Goal: Task Accomplishment & Management: Complete application form

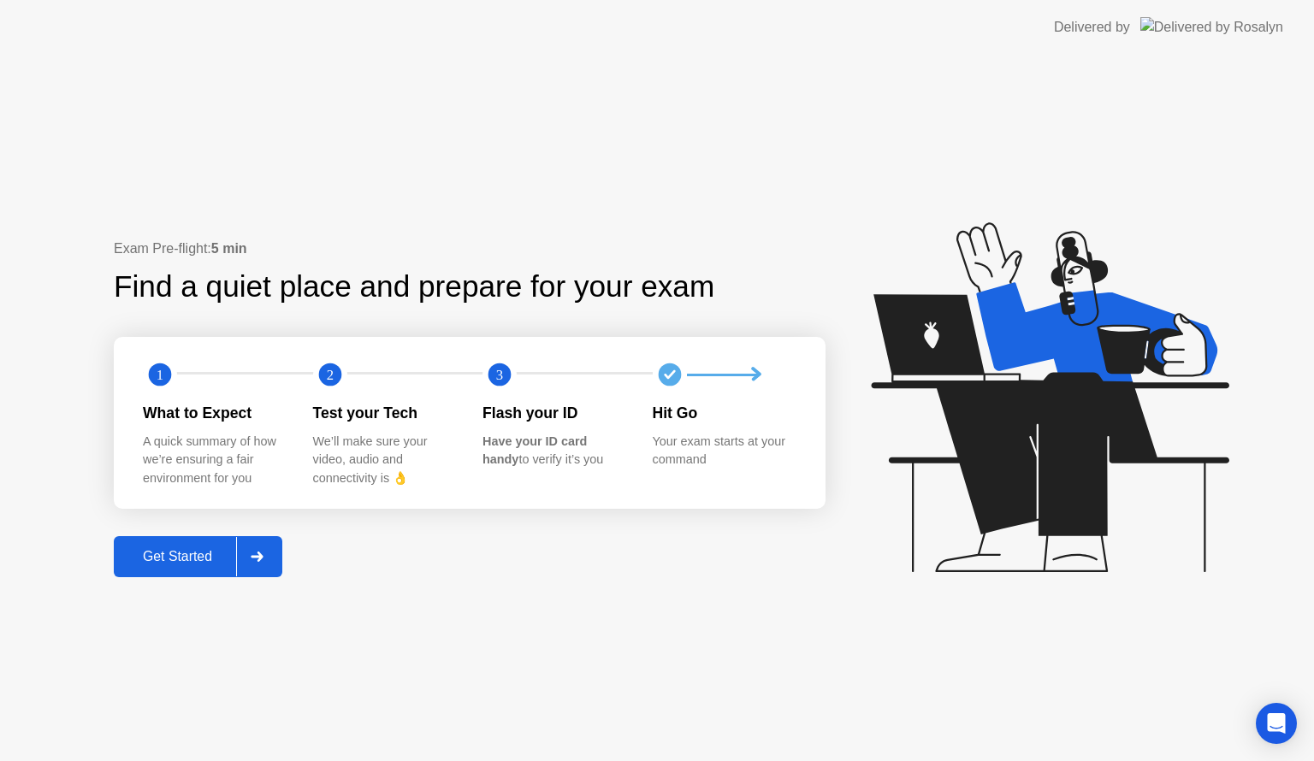
click at [189, 560] on div "Get Started" at bounding box center [177, 556] width 117 height 15
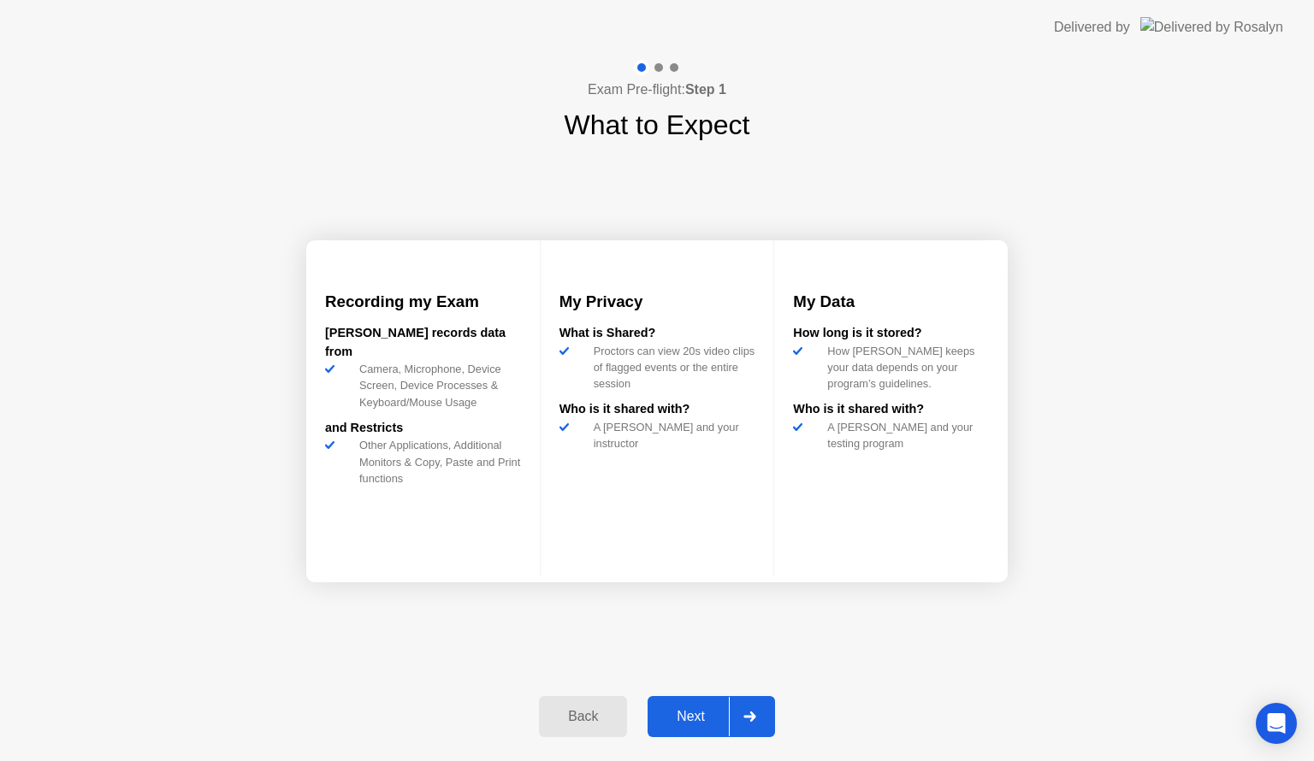
click at [705, 726] on button "Next" at bounding box center [710, 716] width 127 height 41
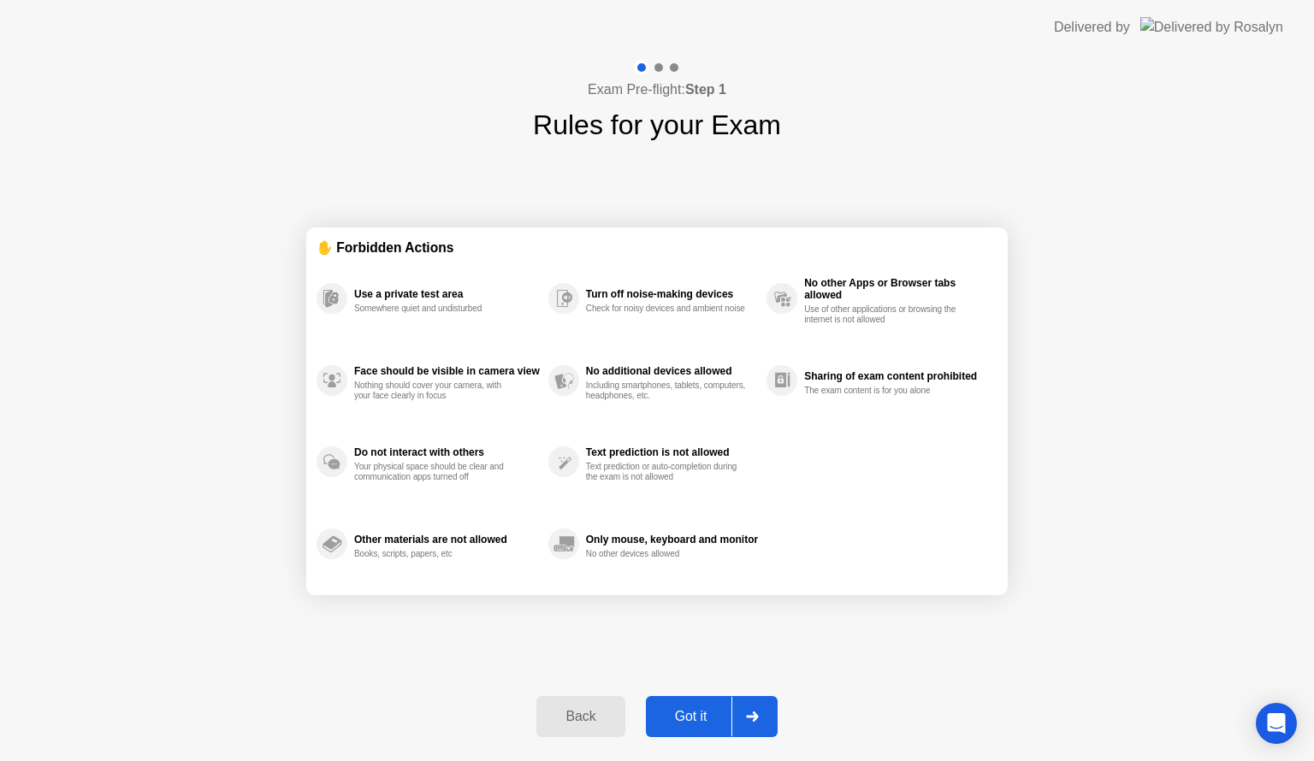
click at [732, 712] on div at bounding box center [751, 716] width 41 height 39
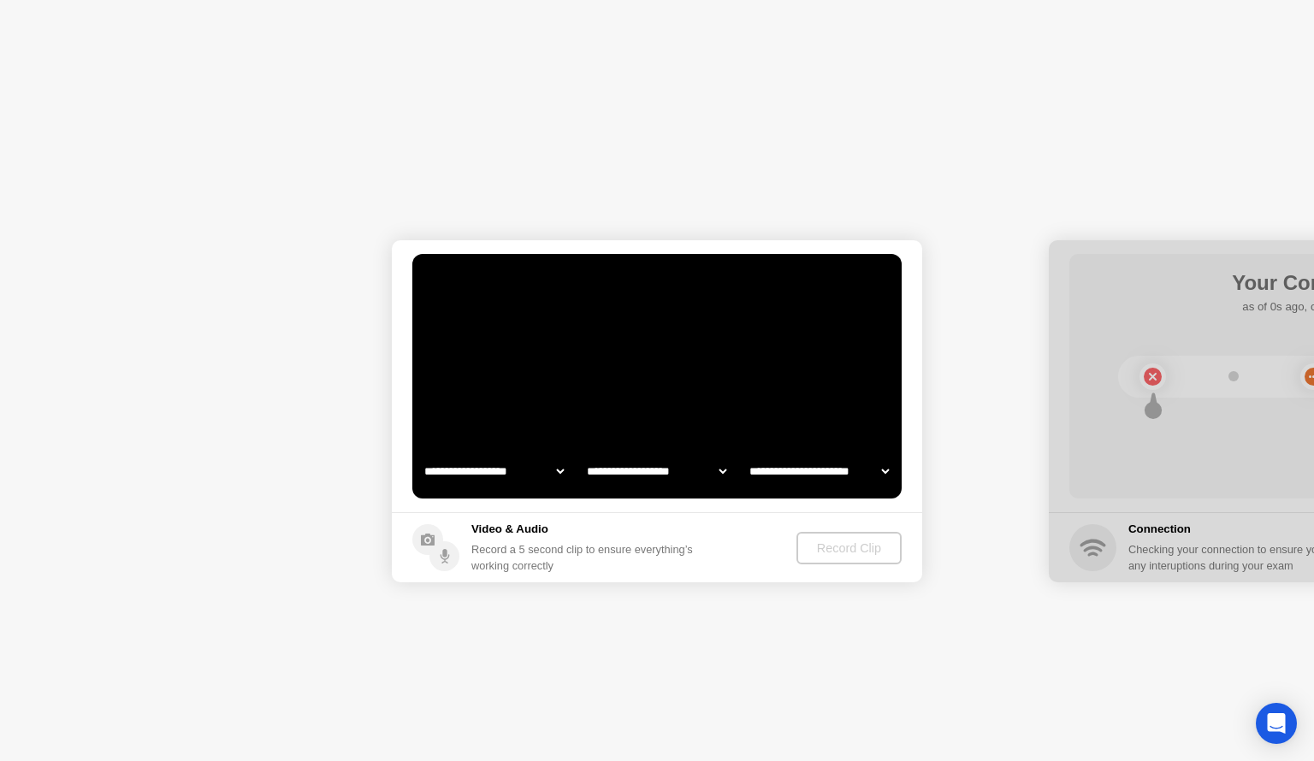
select select "**********"
select select "*******"
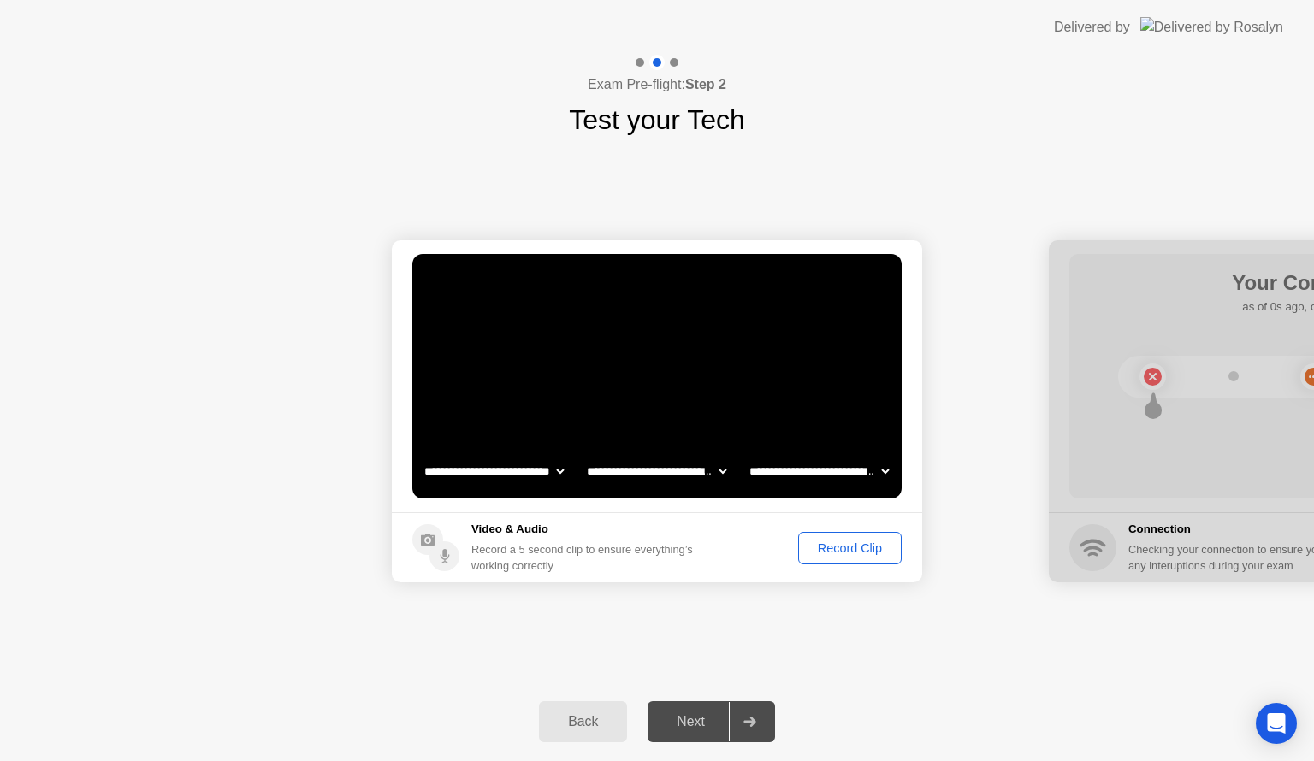
click at [889, 544] on div "Record Clip" at bounding box center [850, 548] width 92 height 14
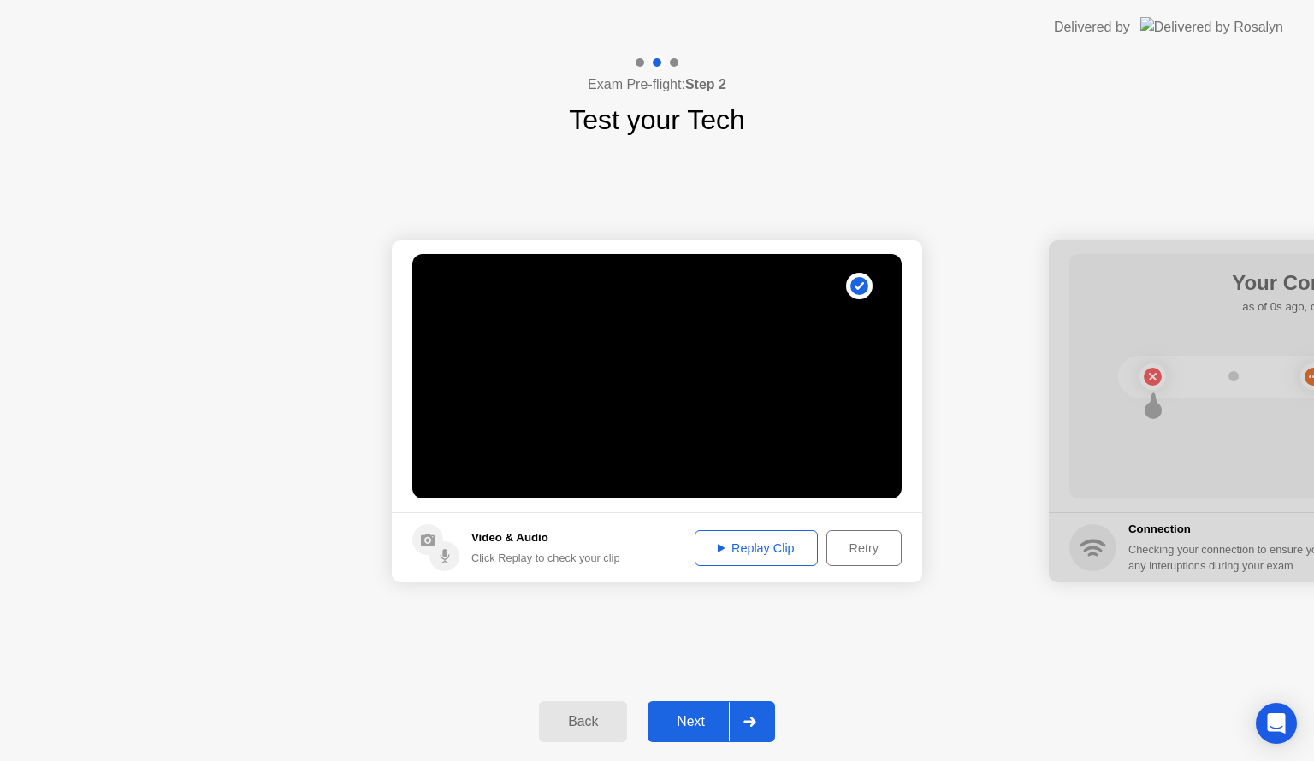
click at [734, 718] on div at bounding box center [749, 721] width 41 height 39
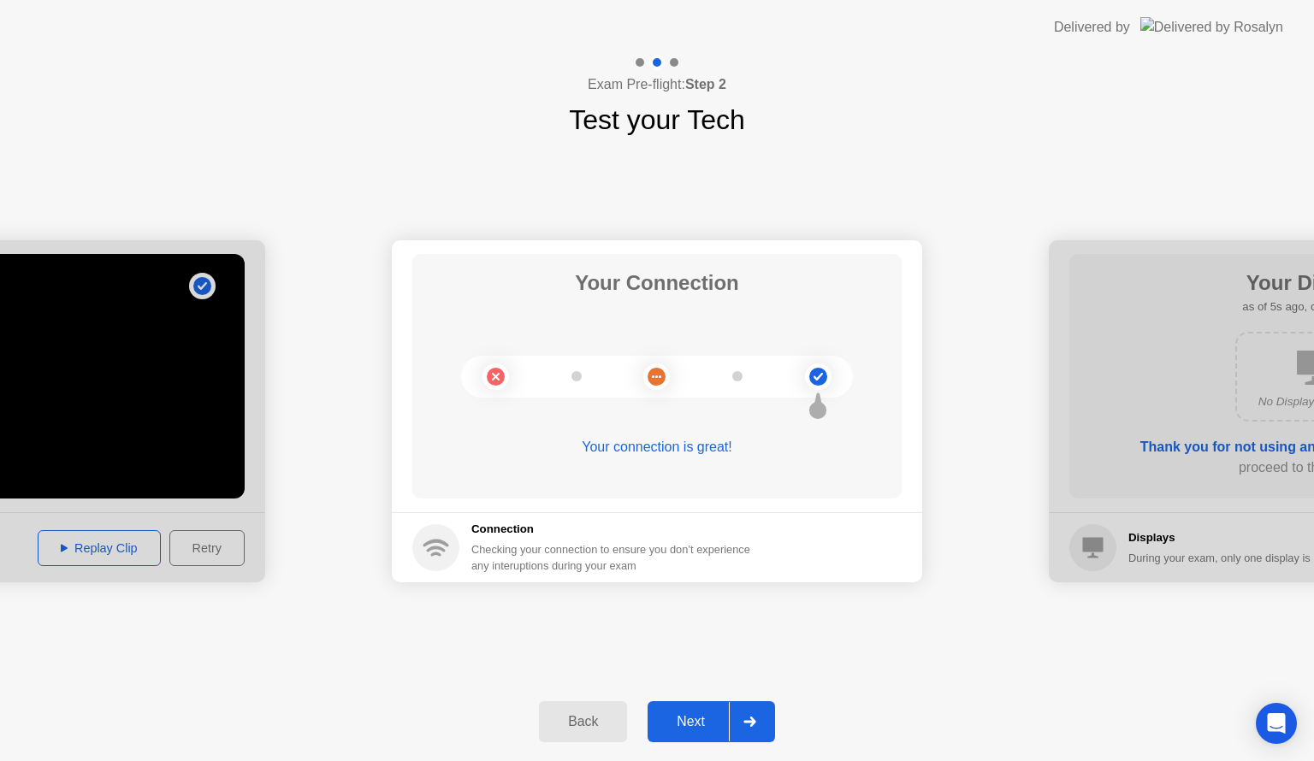
click at [734, 718] on div at bounding box center [749, 721] width 41 height 39
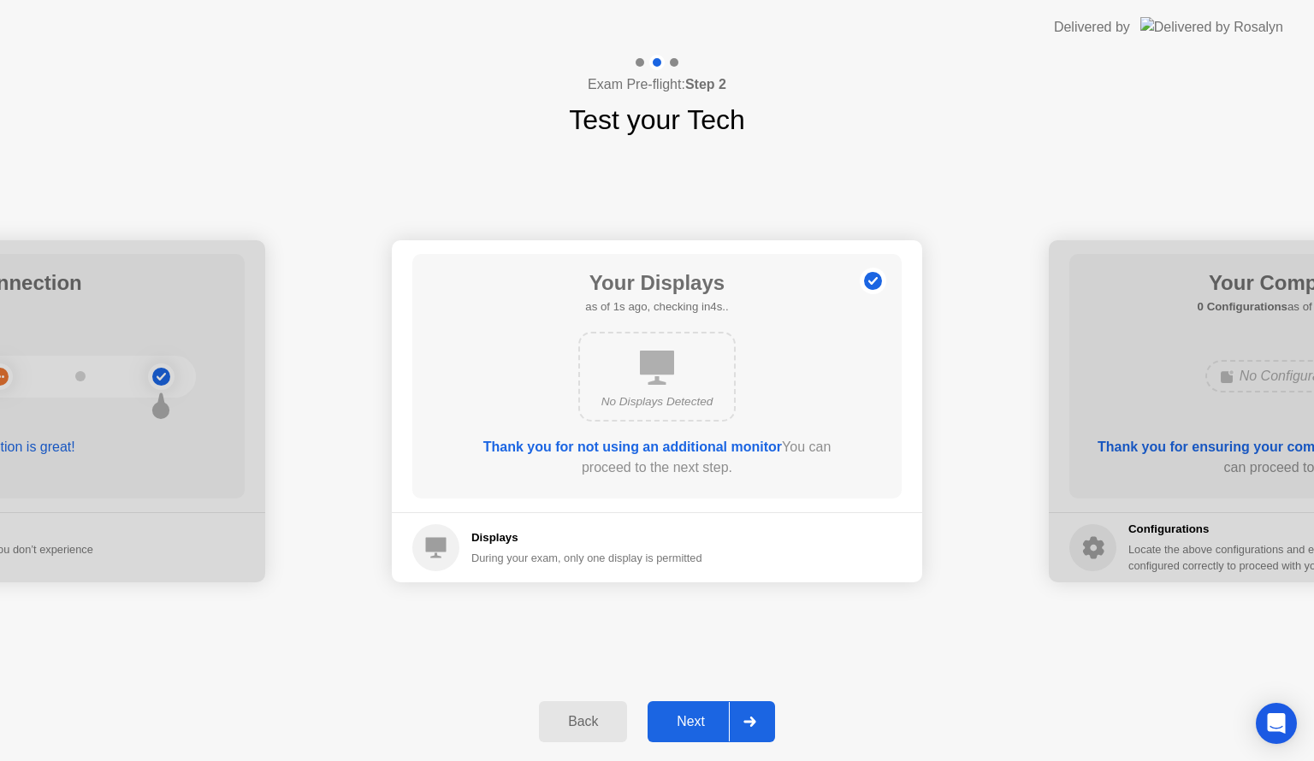
click at [750, 712] on div at bounding box center [749, 721] width 41 height 39
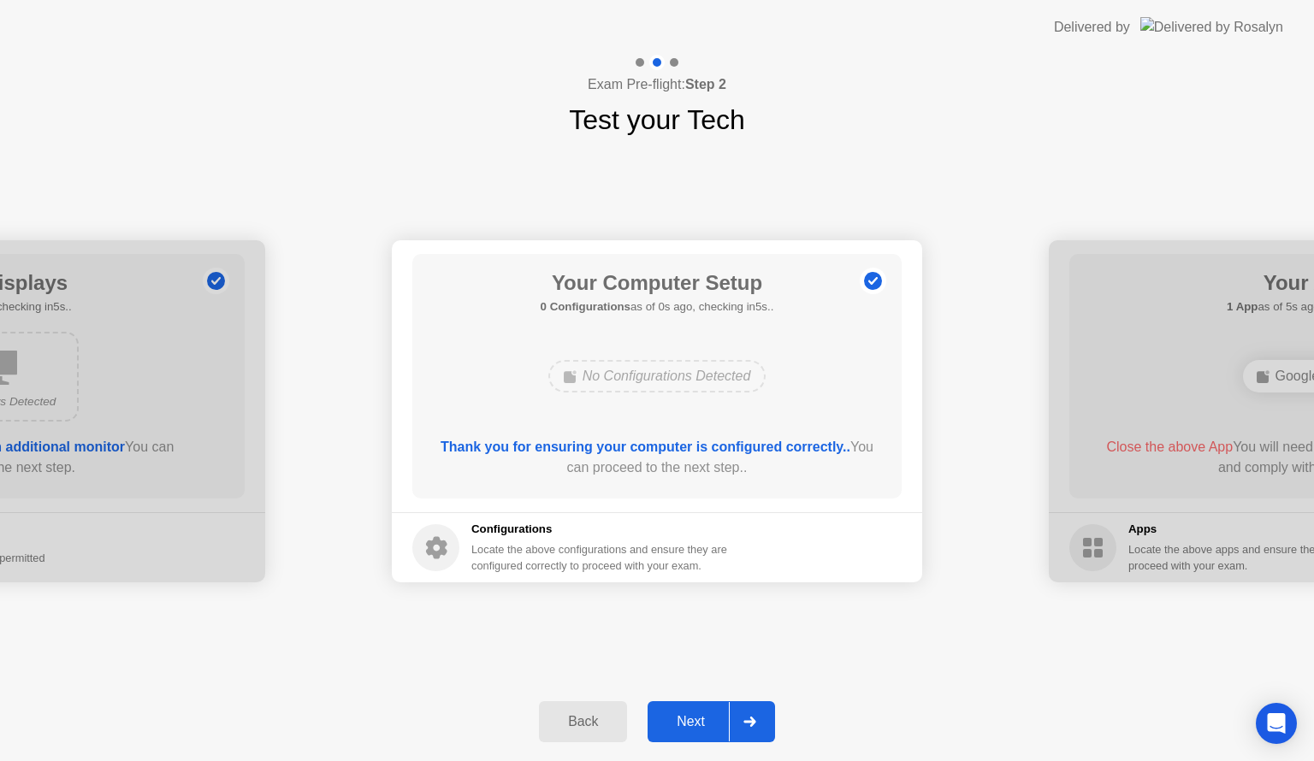
click at [766, 718] on div at bounding box center [749, 721] width 41 height 39
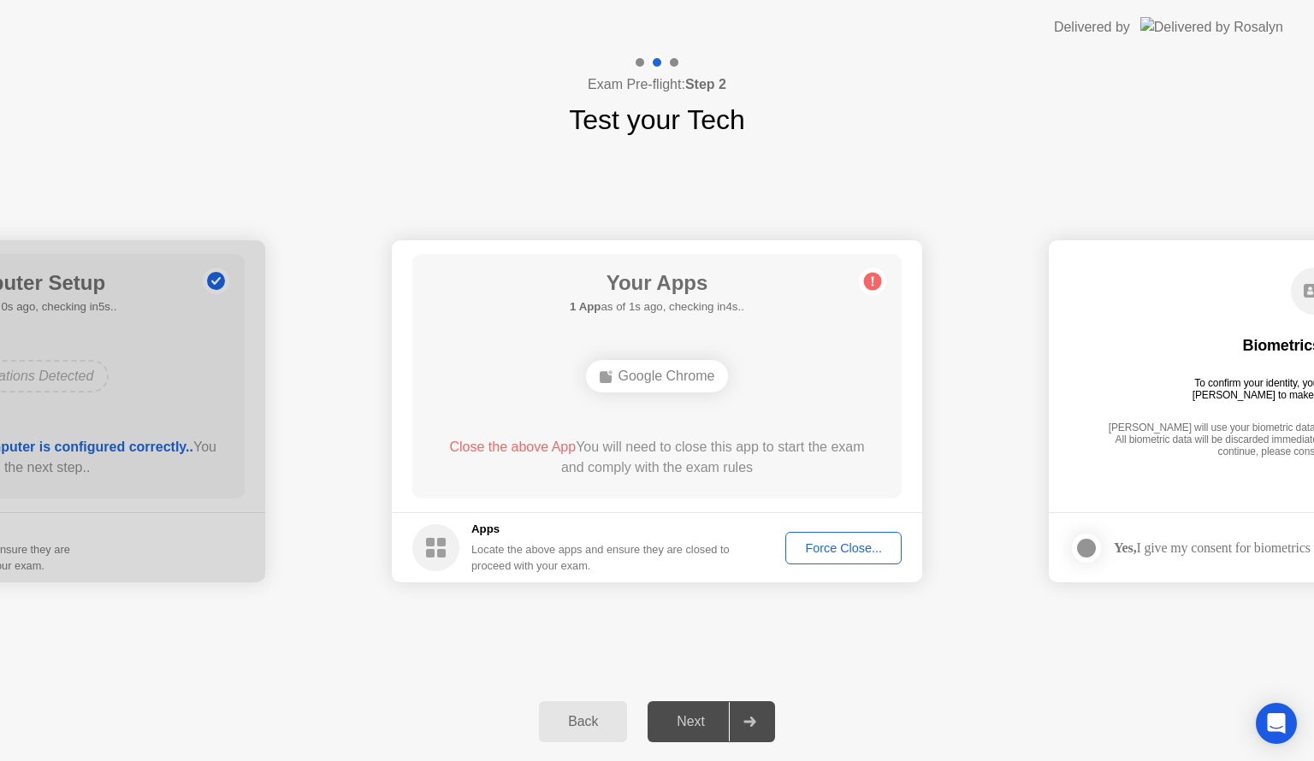
click at [820, 552] on div "Force Close..." at bounding box center [843, 548] width 104 height 14
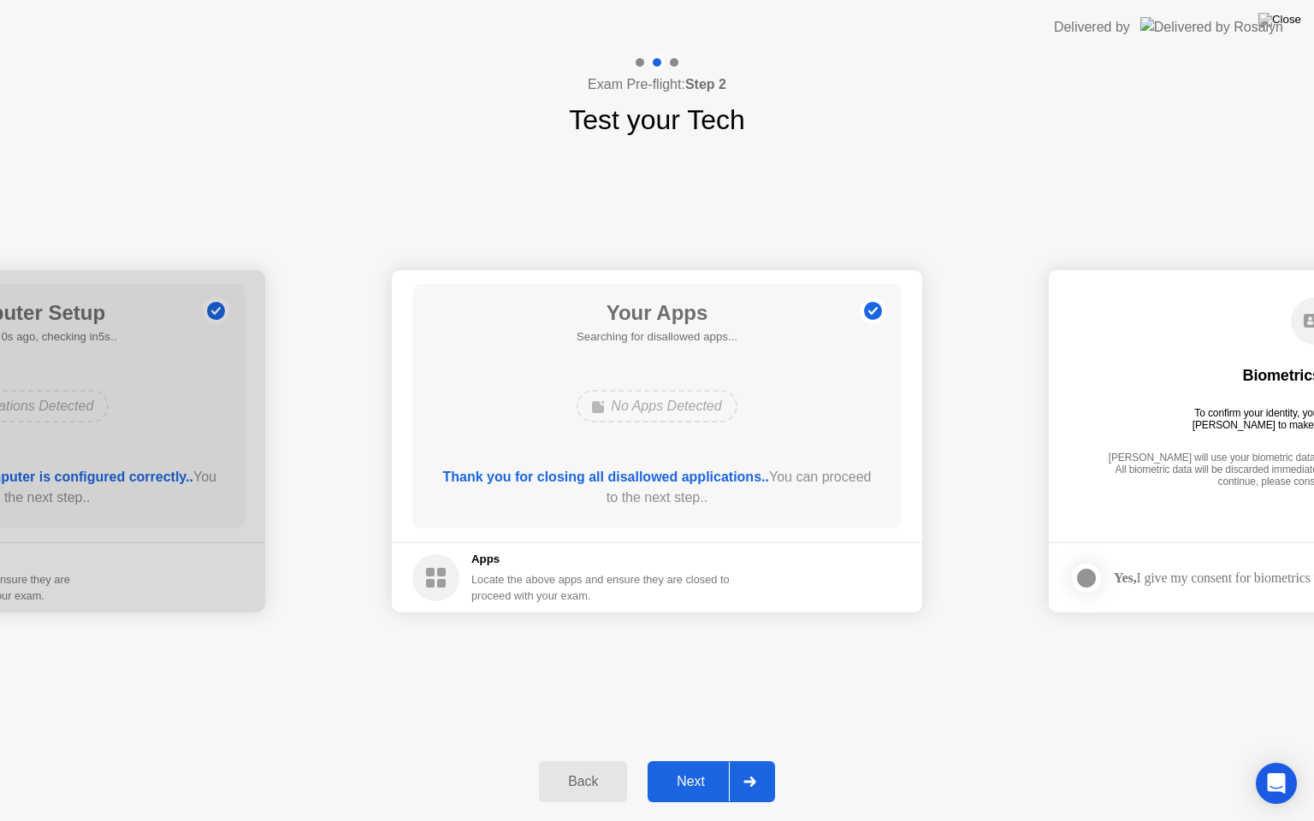
click at [730, 760] on div at bounding box center [749, 781] width 41 height 39
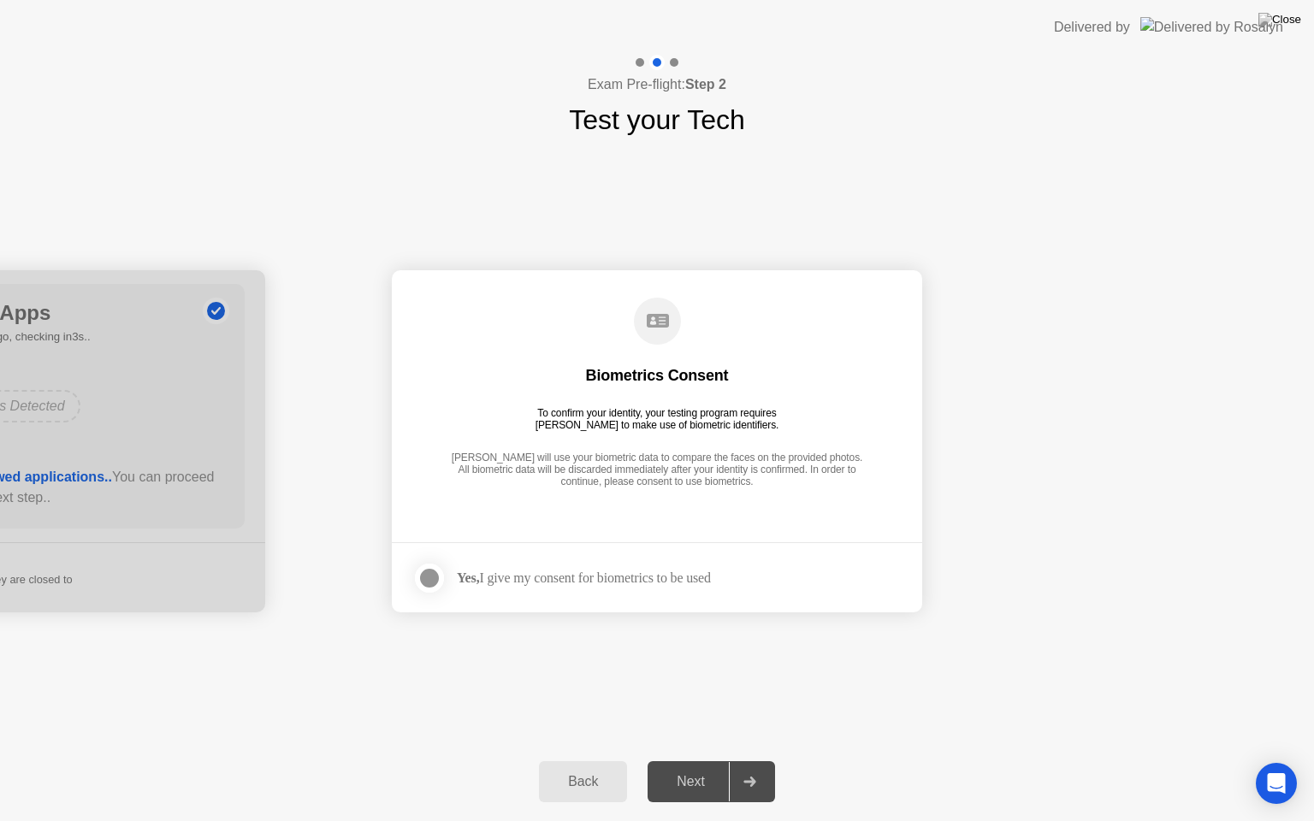
click at [425, 577] on div at bounding box center [429, 578] width 21 height 21
click at [713, 760] on div "Next" at bounding box center [691, 781] width 76 height 15
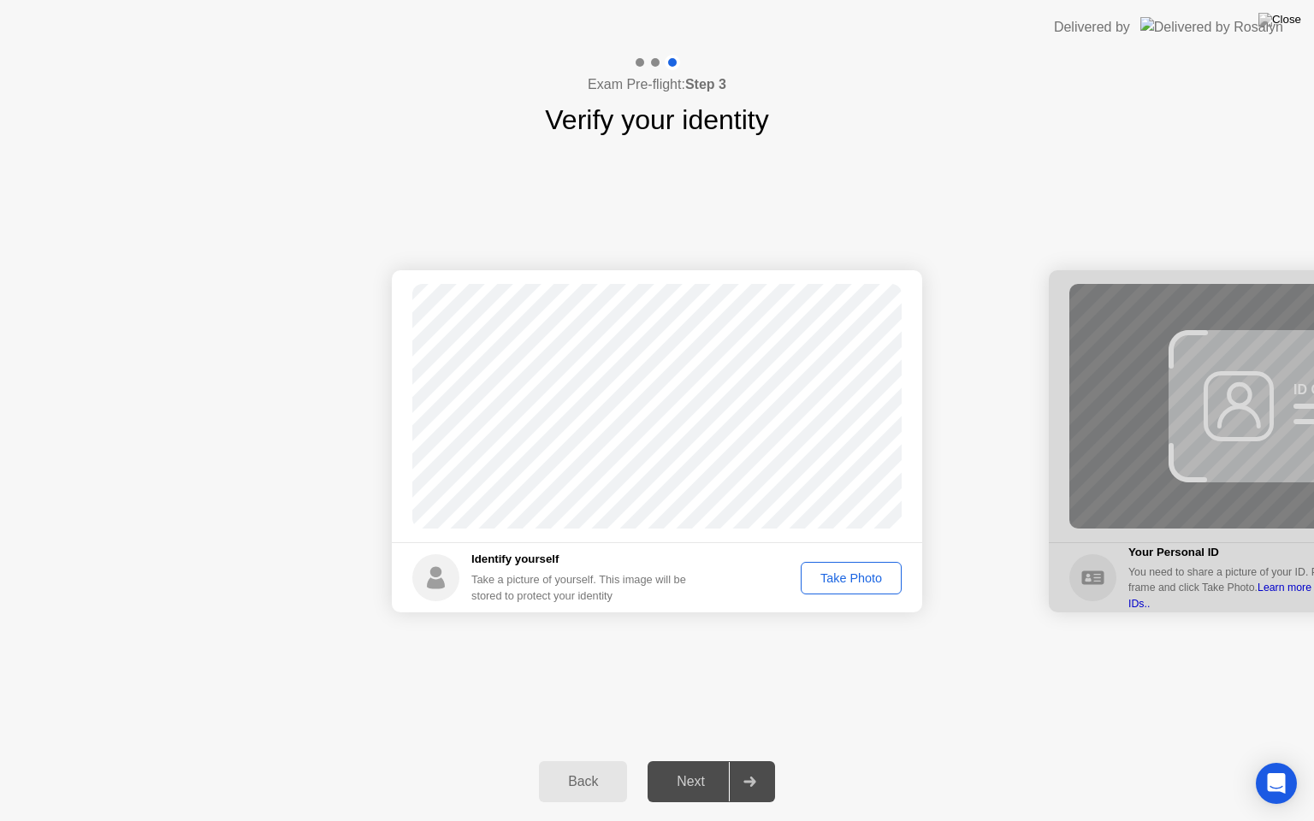
click at [848, 576] on div "Take Photo" at bounding box center [850, 578] width 89 height 14
click at [745, 760] on icon at bounding box center [749, 782] width 13 height 10
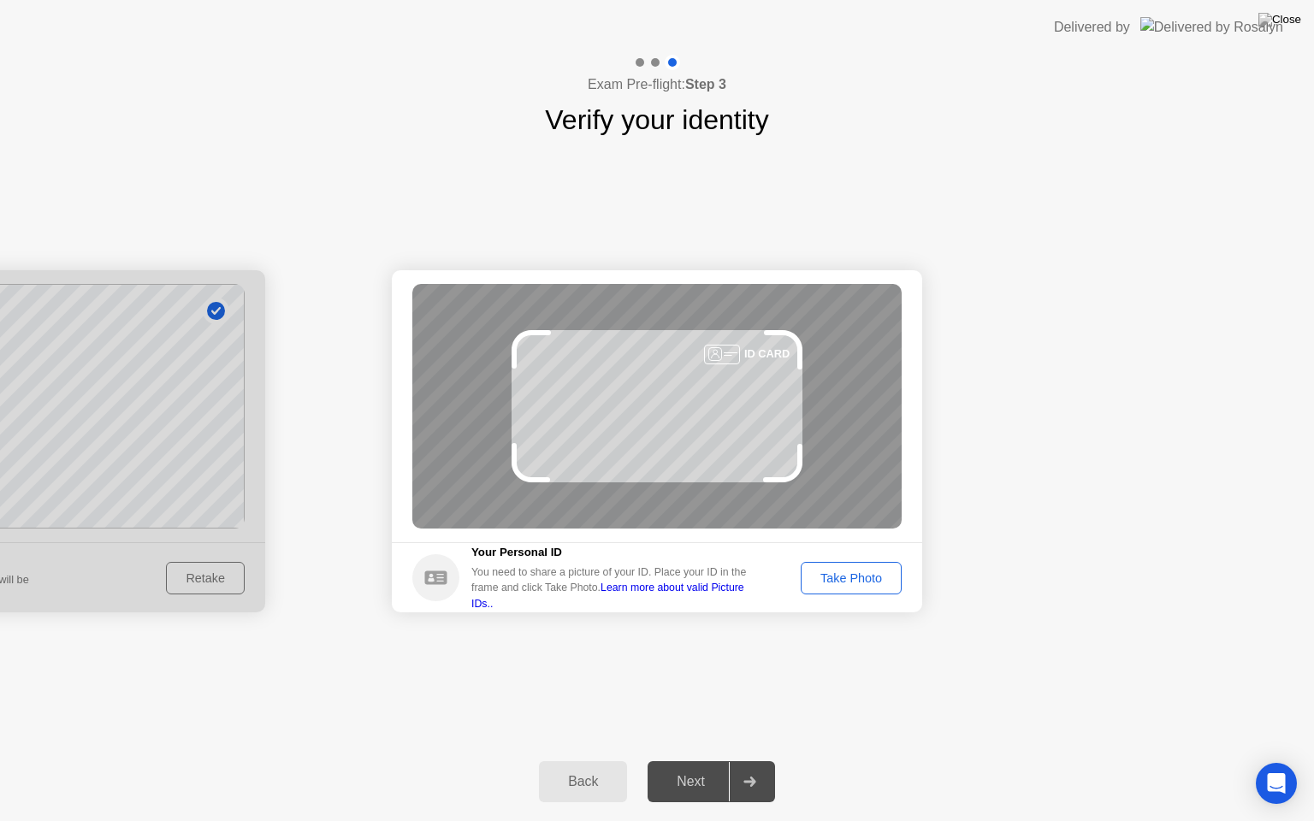
click at [866, 578] on div "Take Photo" at bounding box center [850, 578] width 89 height 14
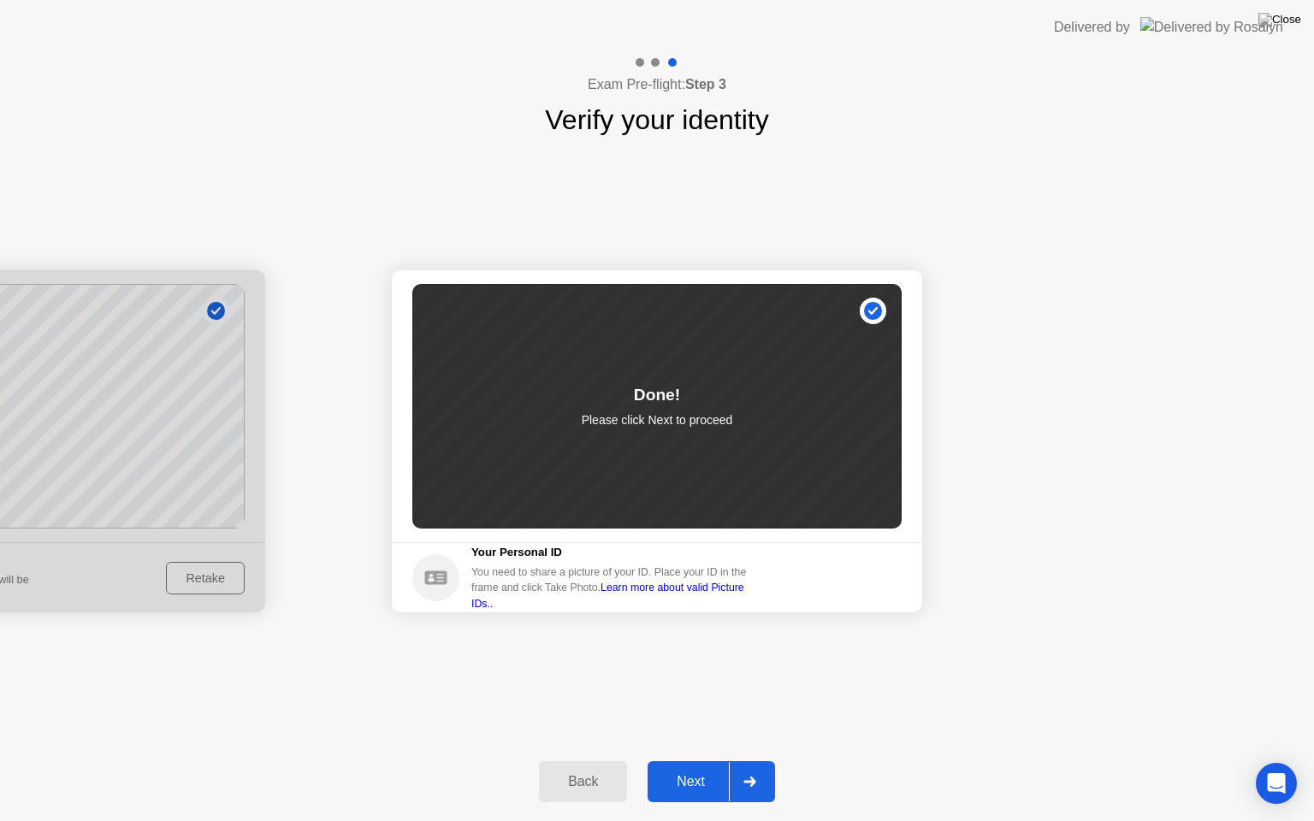
click at [720, 760] on button "Next" at bounding box center [710, 781] width 127 height 41
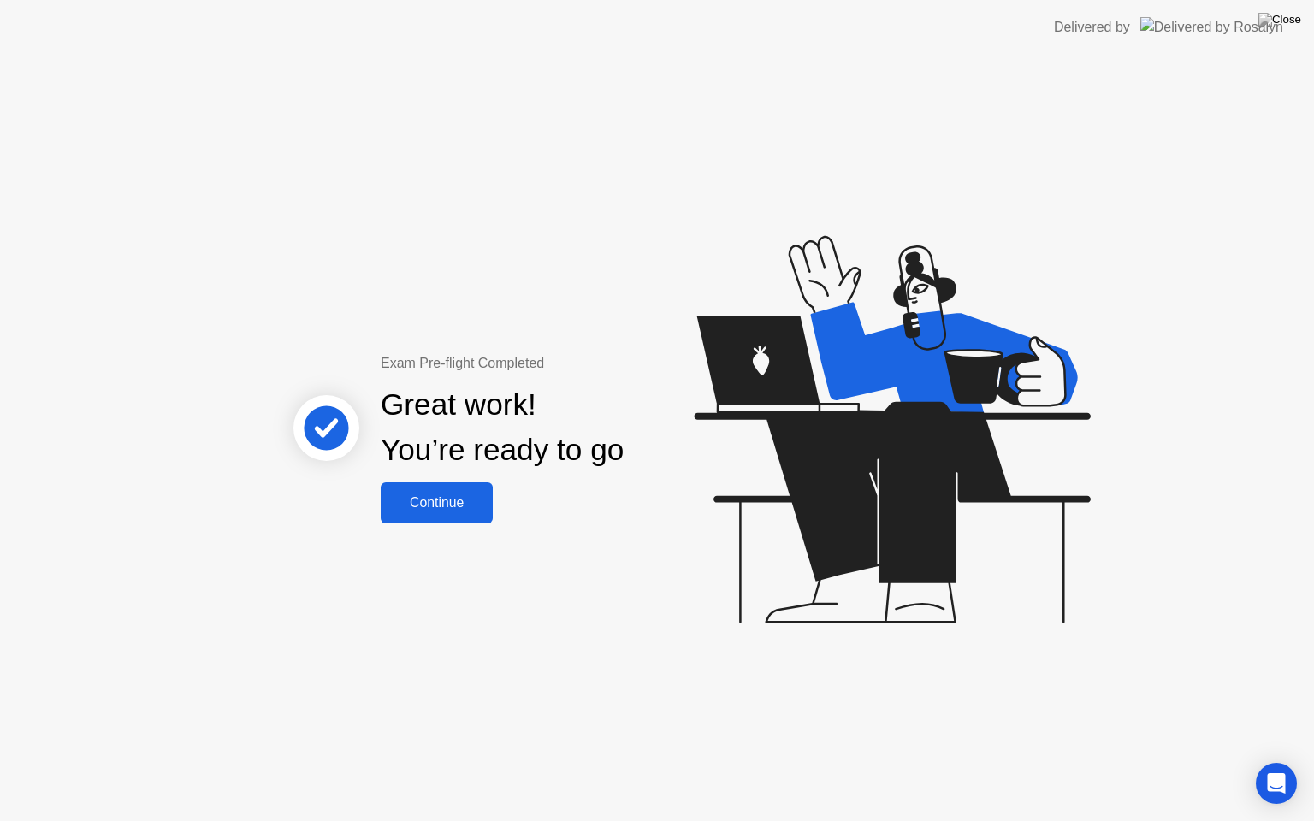
click at [467, 499] on div "Continue" at bounding box center [437, 502] width 102 height 15
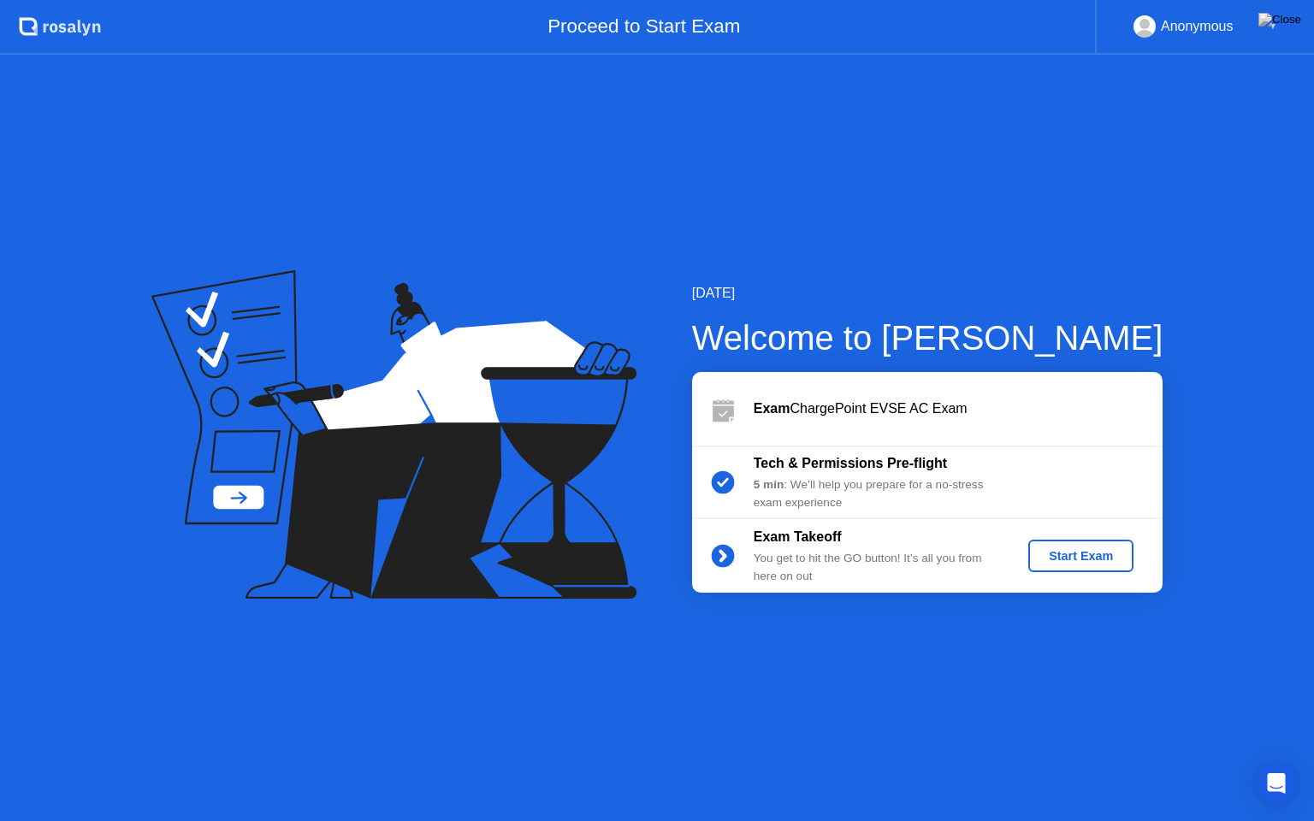
click at [1084, 554] on div "Start Exam" at bounding box center [1081, 556] width 92 height 14
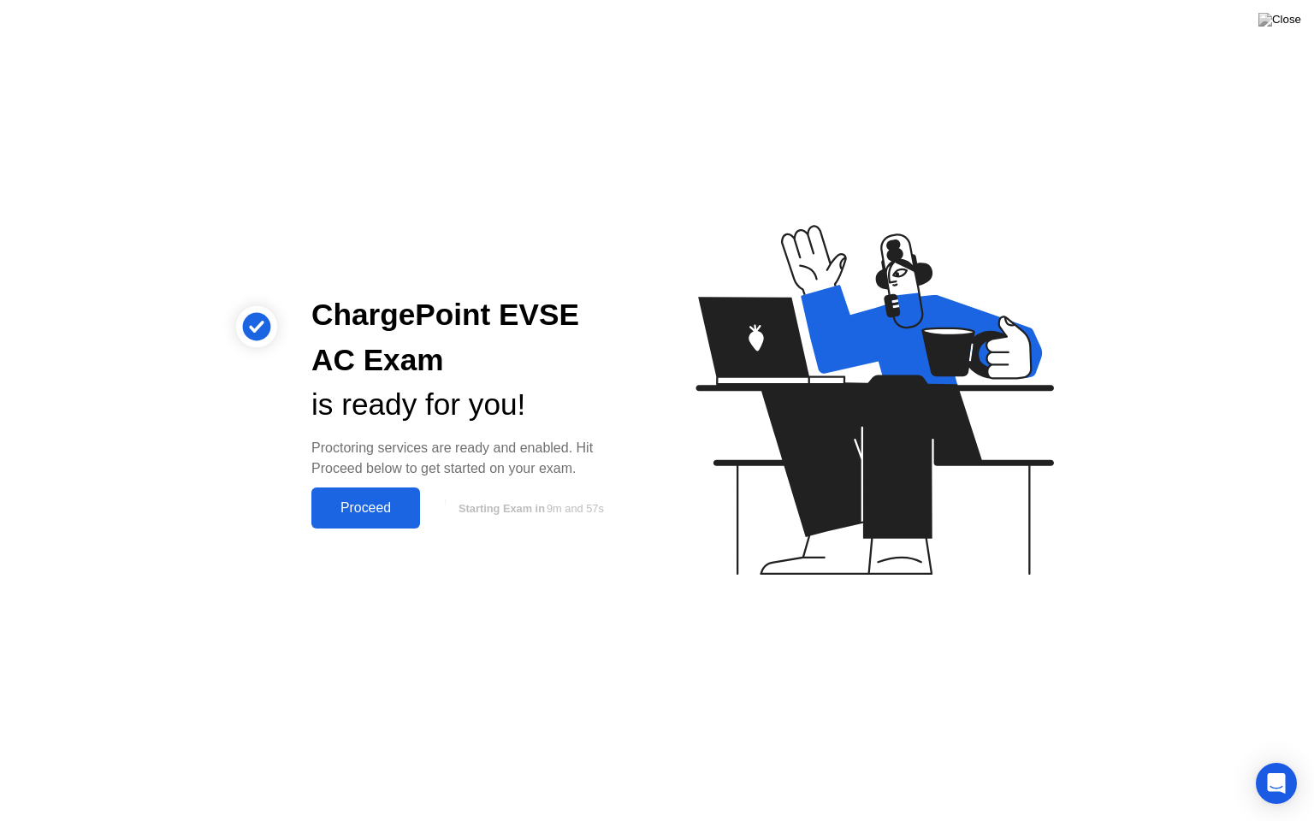
click at [387, 505] on div "Proceed" at bounding box center [365, 507] width 98 height 15
